Goal: Information Seeking & Learning: Find specific page/section

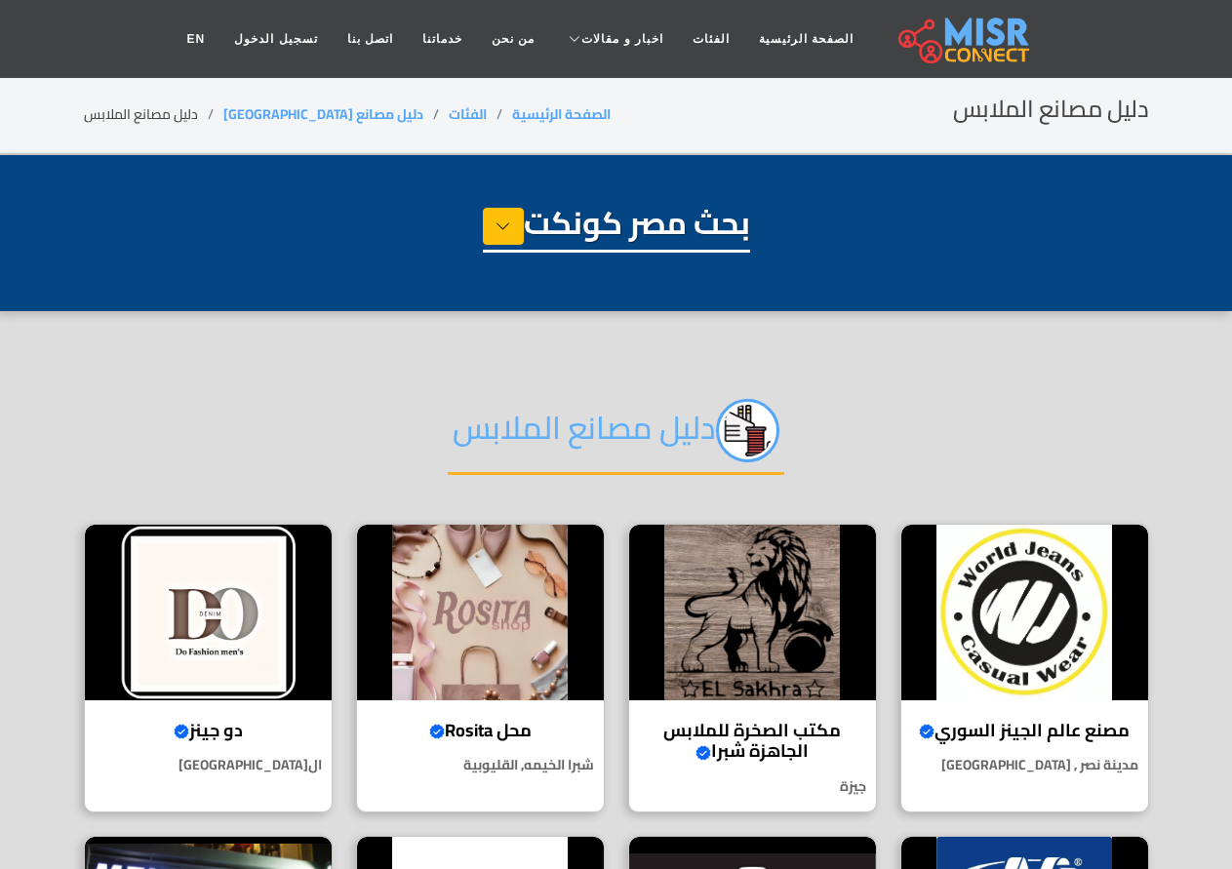
select select "**********"
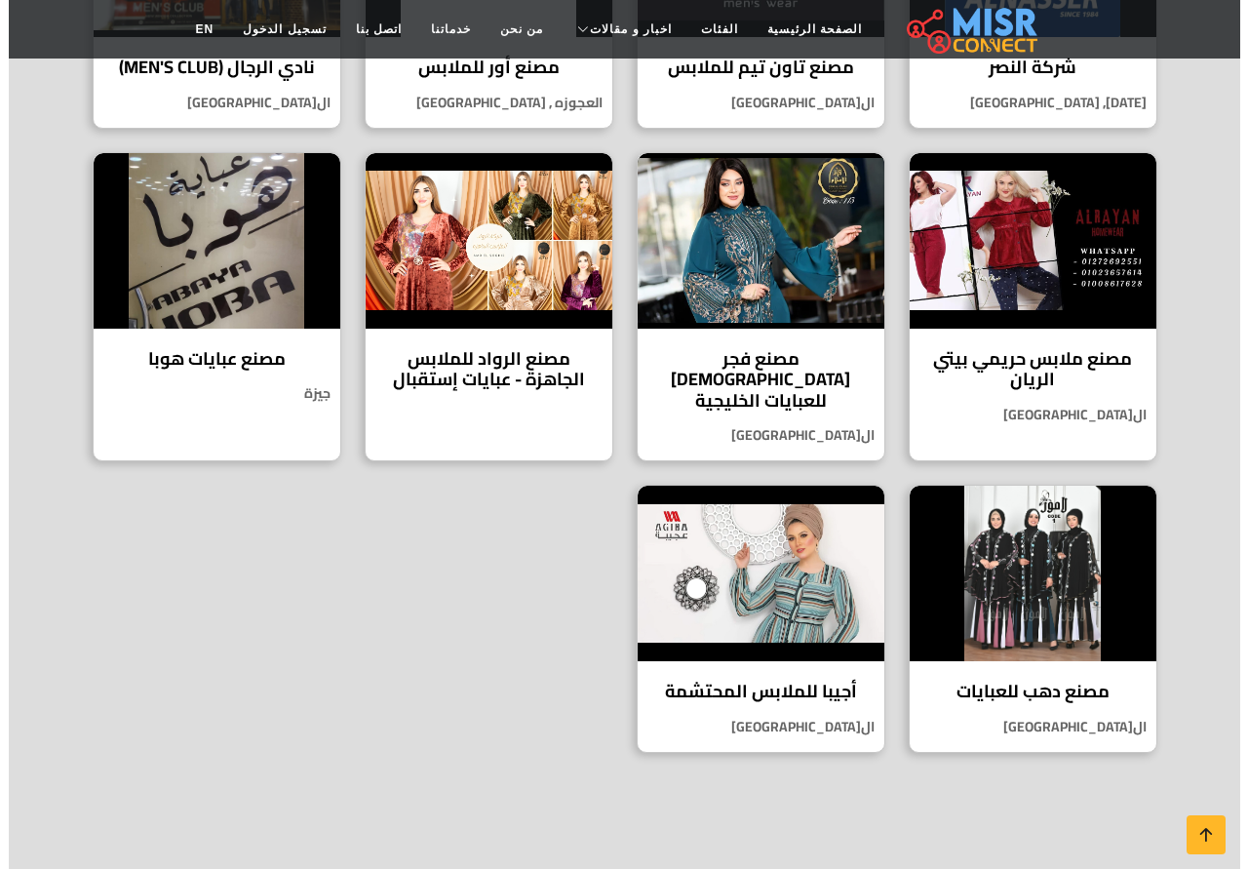
scroll to position [683, 0]
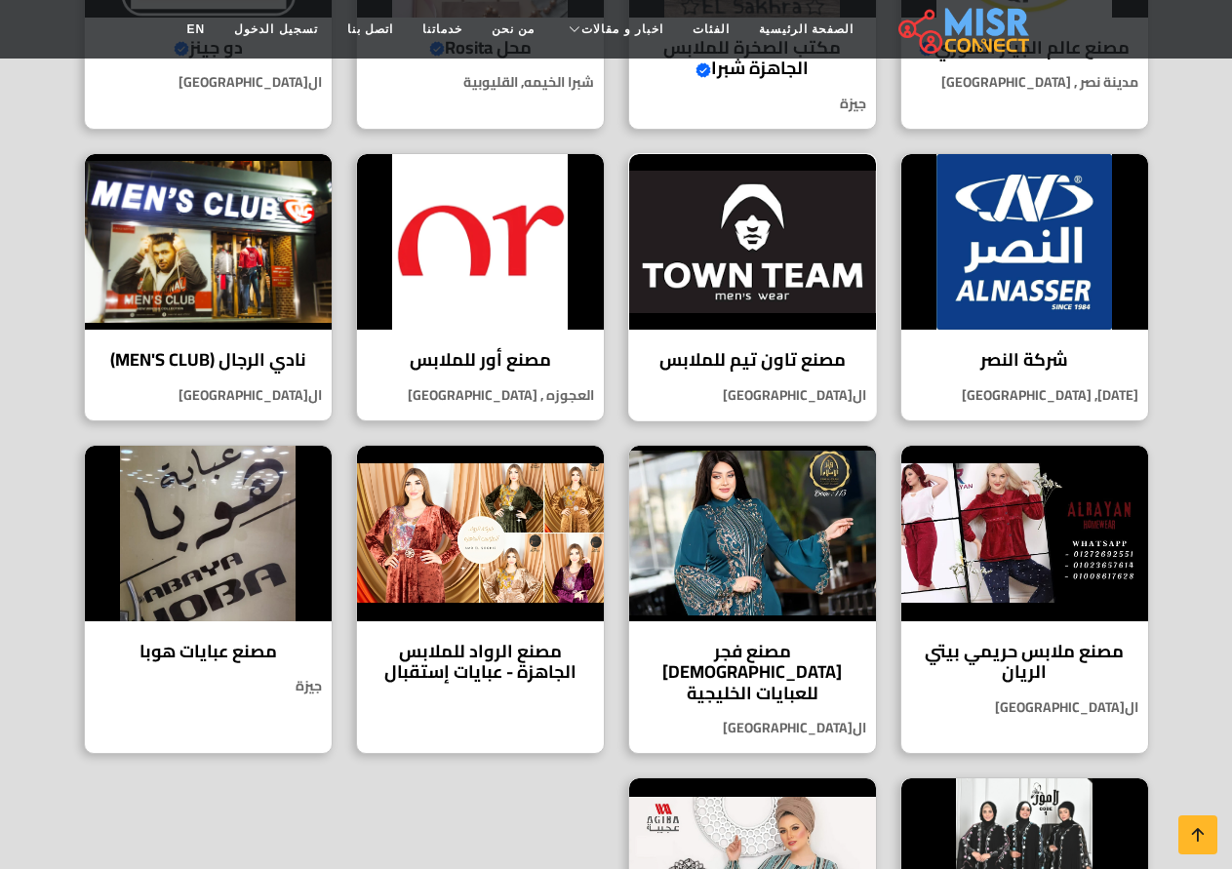
click at [768, 360] on h4 "مصنع تاون تيم للملابس" at bounding box center [752, 359] width 217 height 21
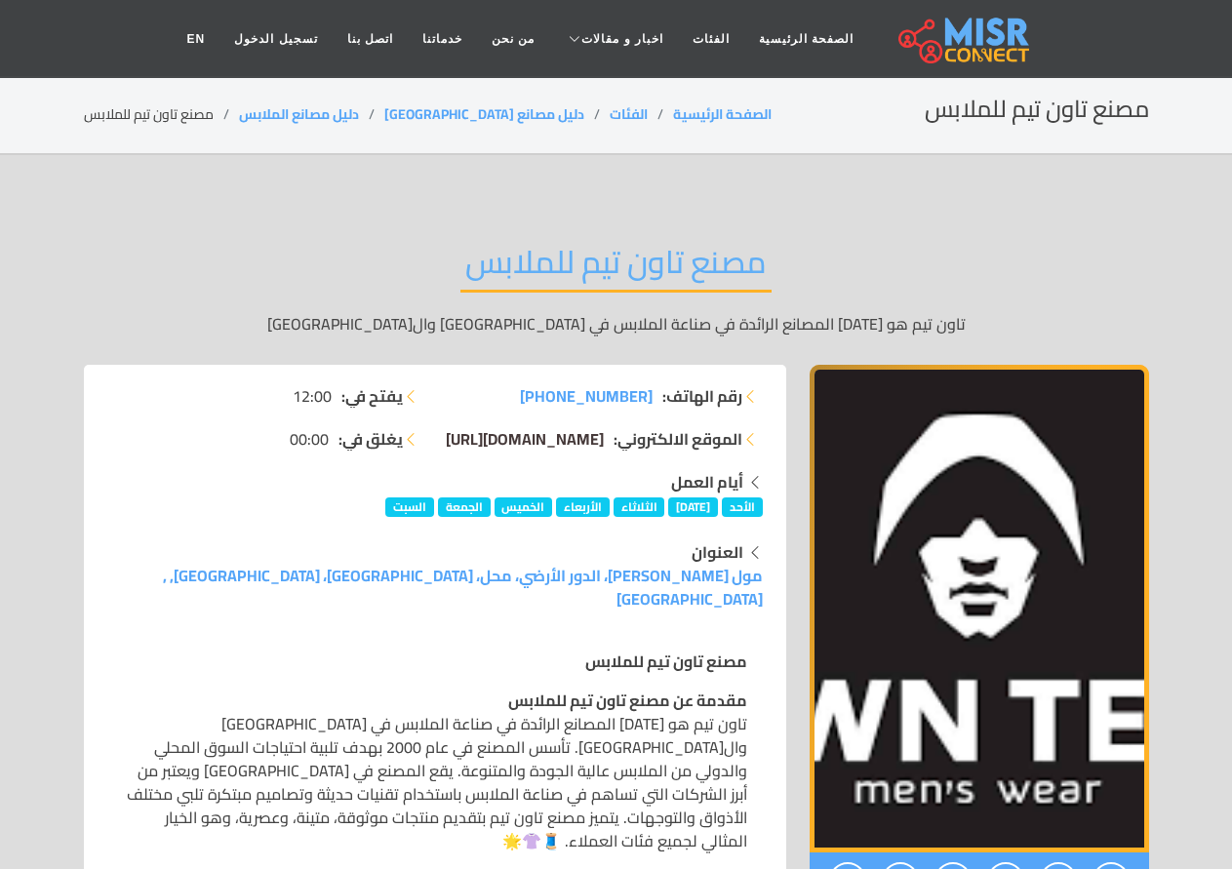
click at [517, 441] on span "[DOMAIN_NAME][URL]" at bounding box center [525, 438] width 158 height 29
